Goal: Navigation & Orientation: Find specific page/section

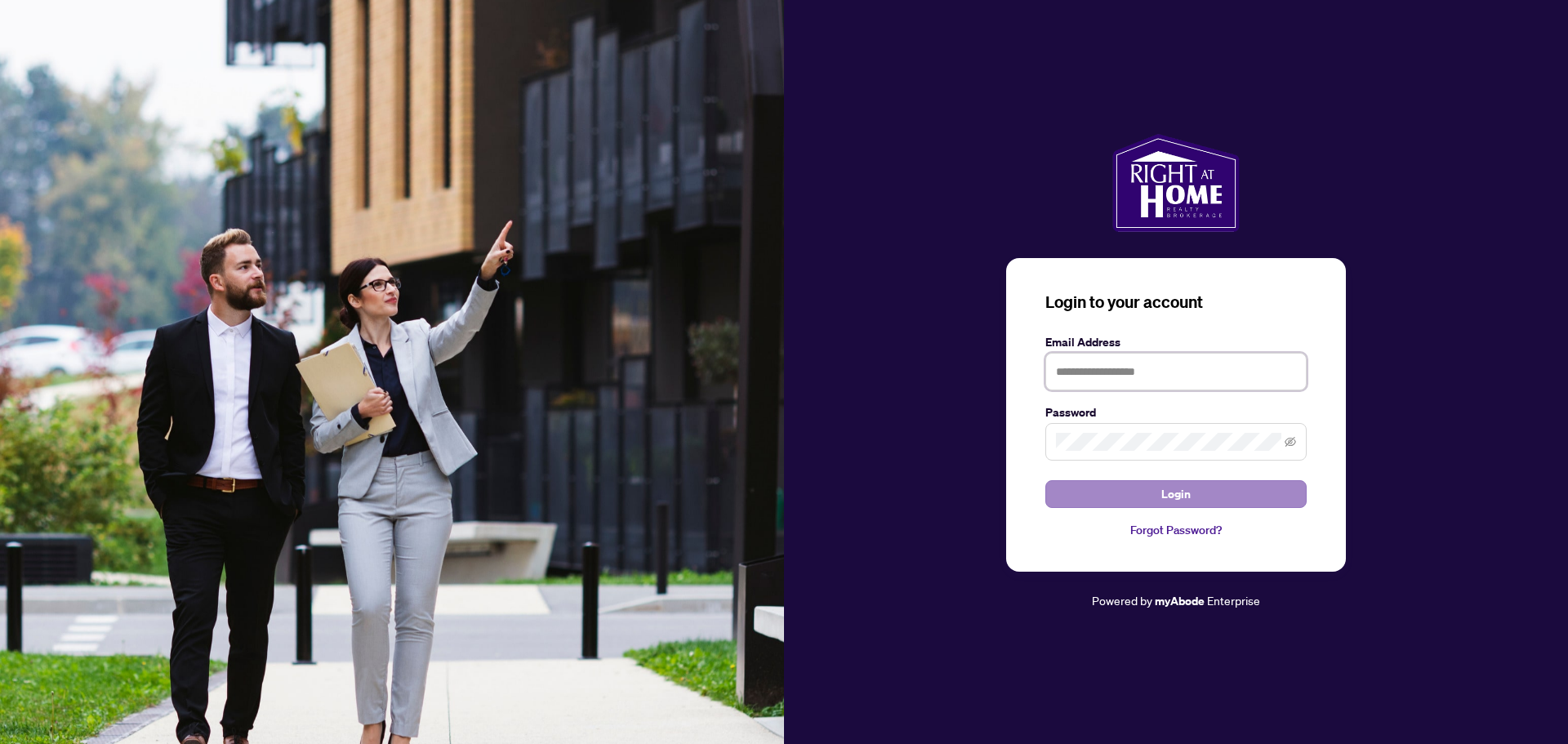
type input "**********"
click at [1159, 484] on button "Login" at bounding box center [1175, 494] width 261 height 28
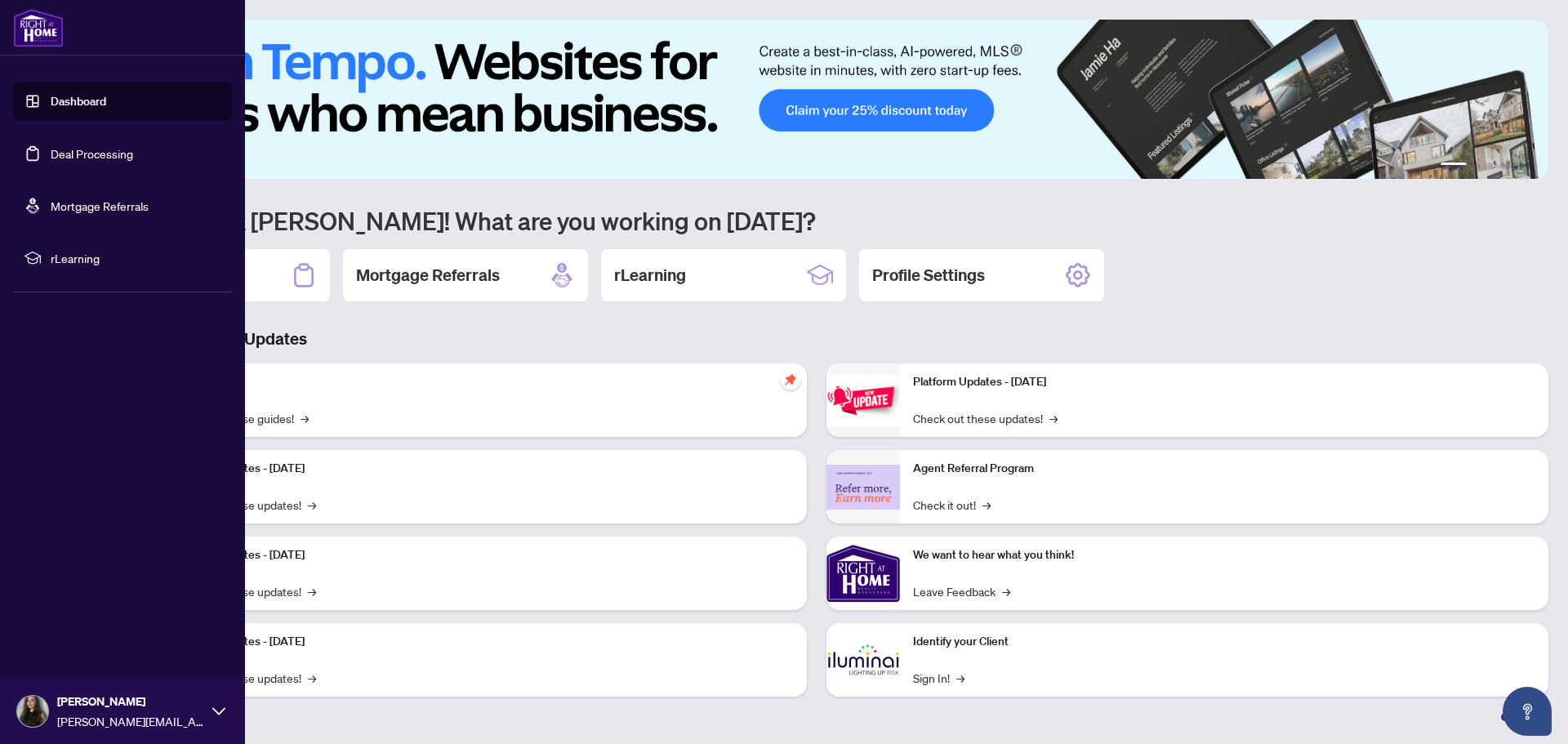
click at [105, 149] on link "Deal Processing" at bounding box center [92, 153] width 83 height 14
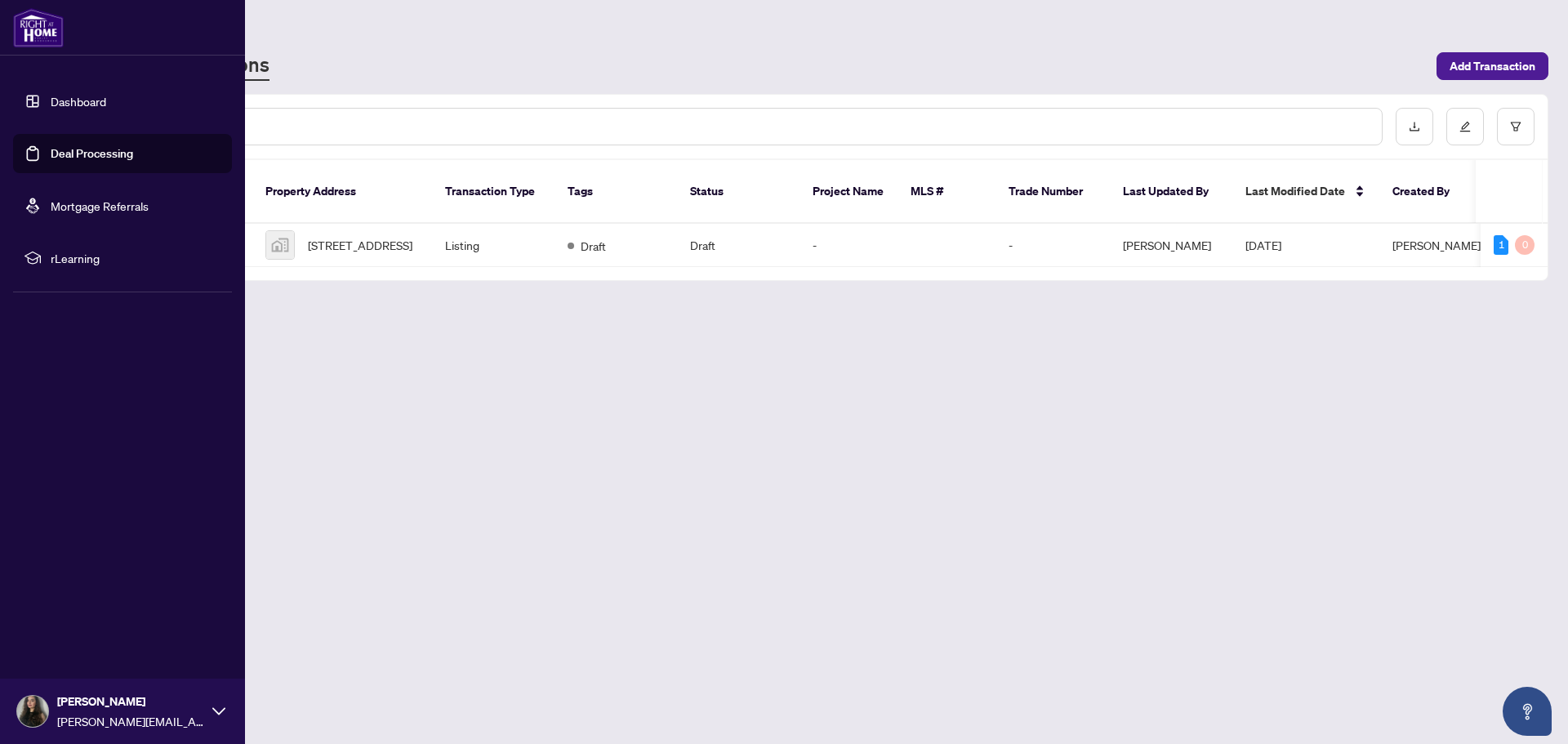
click at [101, 109] on link "Dashboard" at bounding box center [78, 101] width 55 height 14
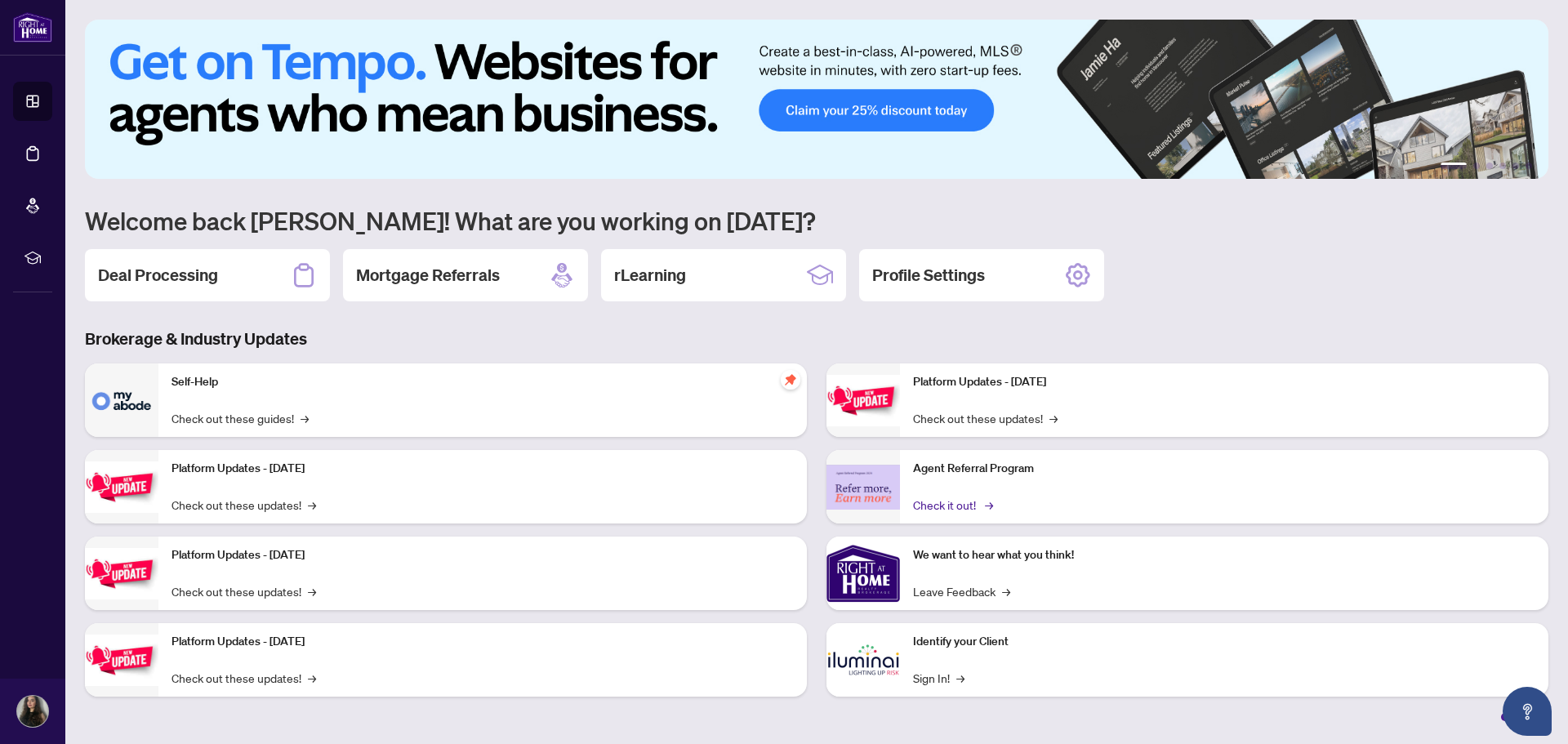
click at [939, 503] on link "Check it out! →" at bounding box center [951, 504] width 78 height 18
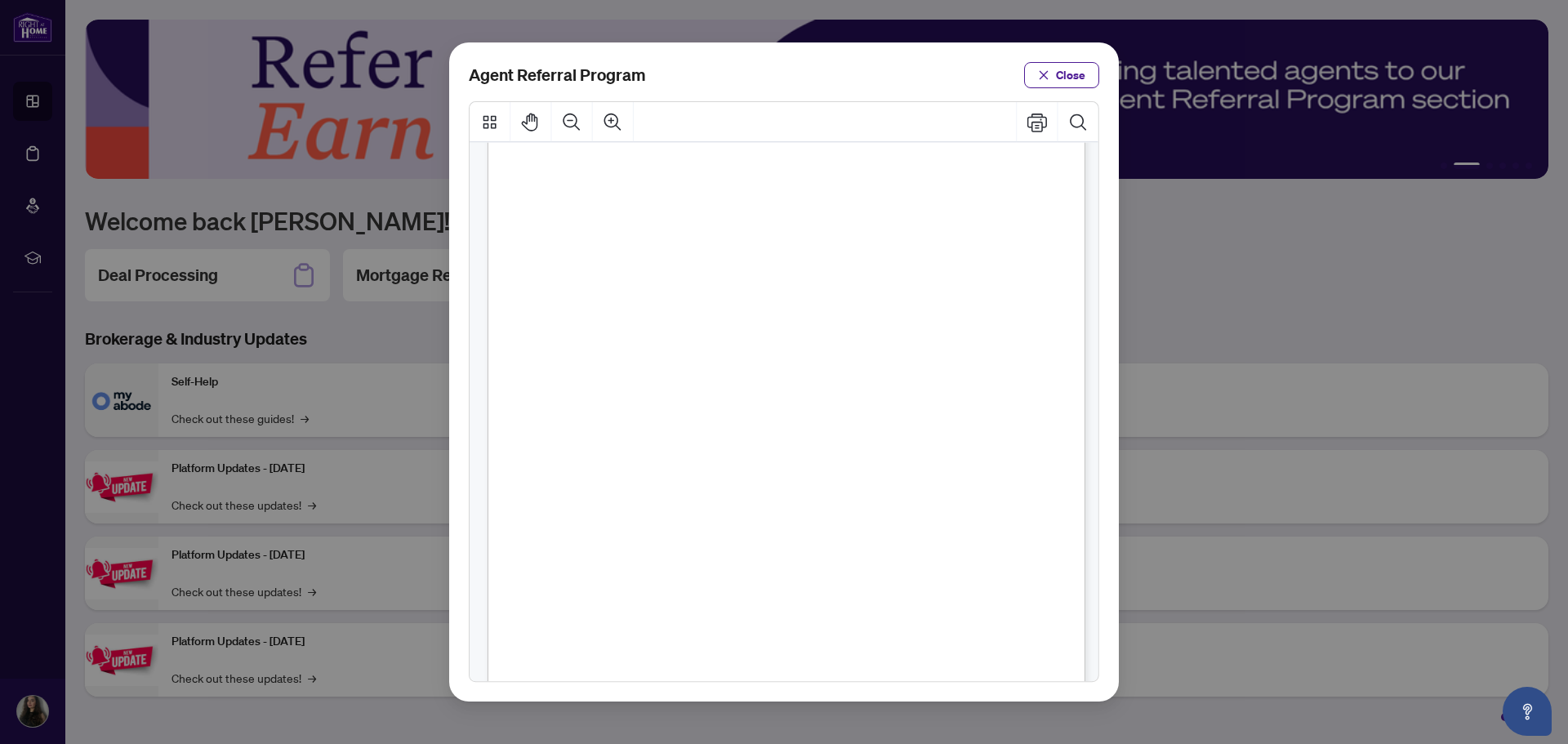
scroll to position [163, 0]
click at [1239, 412] on div "Agent Referral Program Close" at bounding box center [784, 372] width 1568 height 744
click at [1050, 66] on button "Close" at bounding box center [1061, 75] width 75 height 26
